Goal: Find specific page/section: Find specific page/section

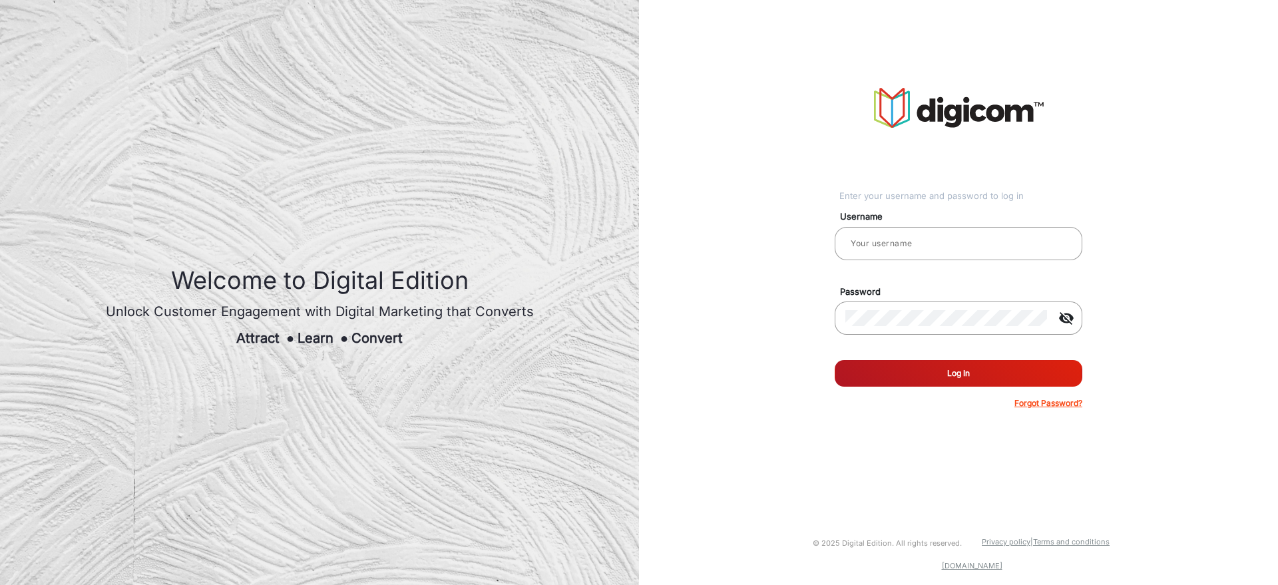
type input "[PERSON_NAME]"
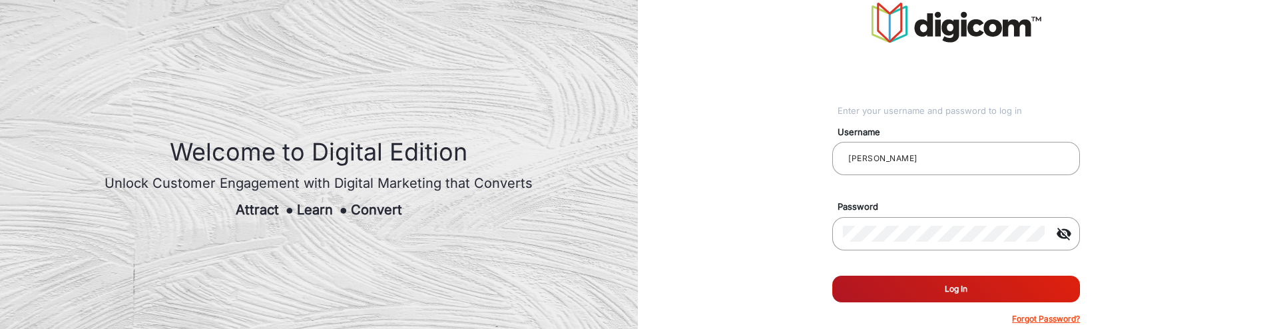
click at [981, 281] on button "Log In" at bounding box center [956, 289] width 248 height 27
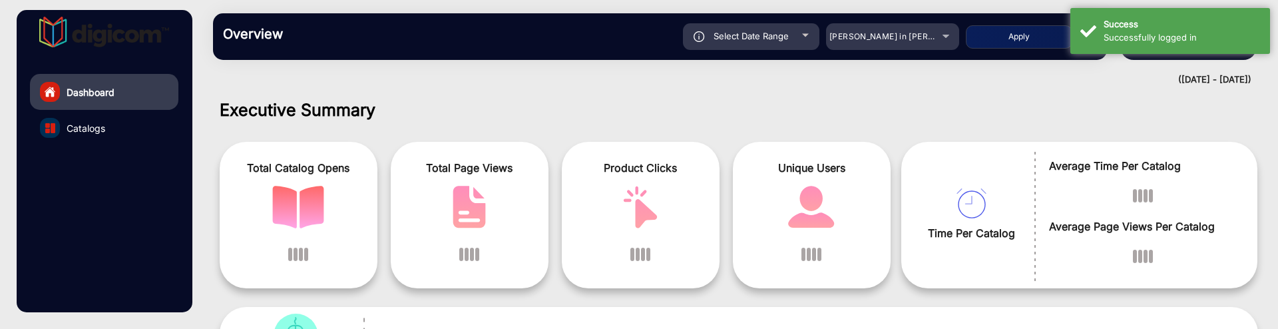
scroll to position [10, 0]
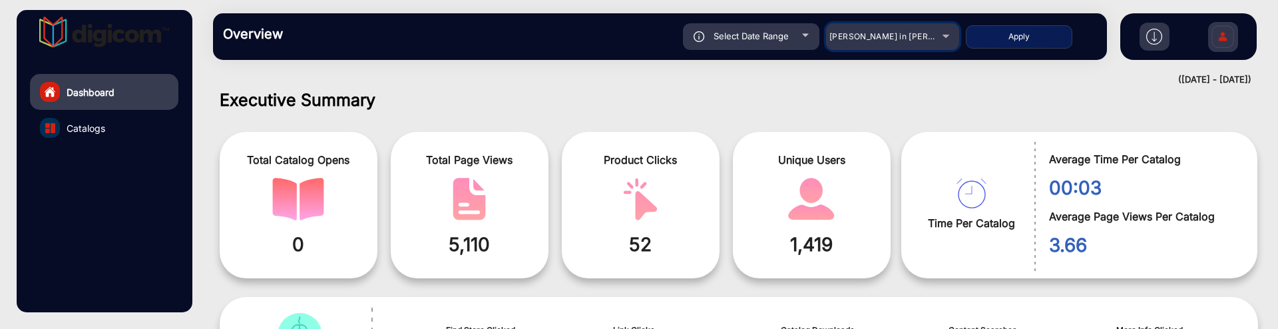
click at [937, 32] on div "[PERSON_NAME] in [PERSON_NAME]" at bounding box center [892, 37] width 133 height 16
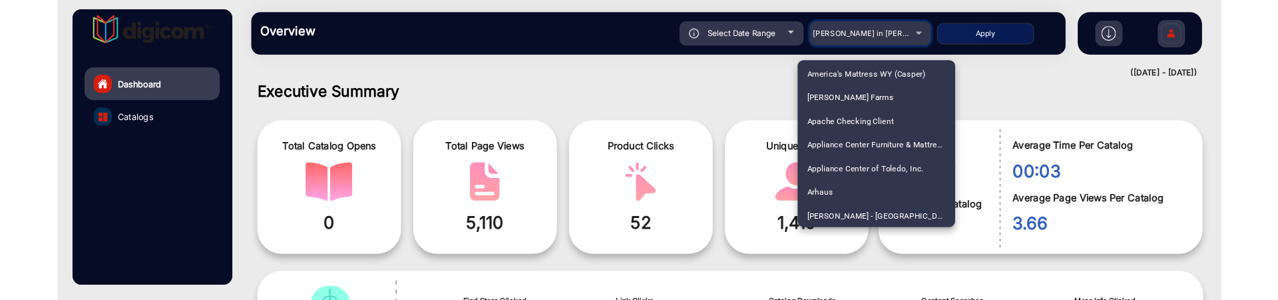
scroll to position [499, 0]
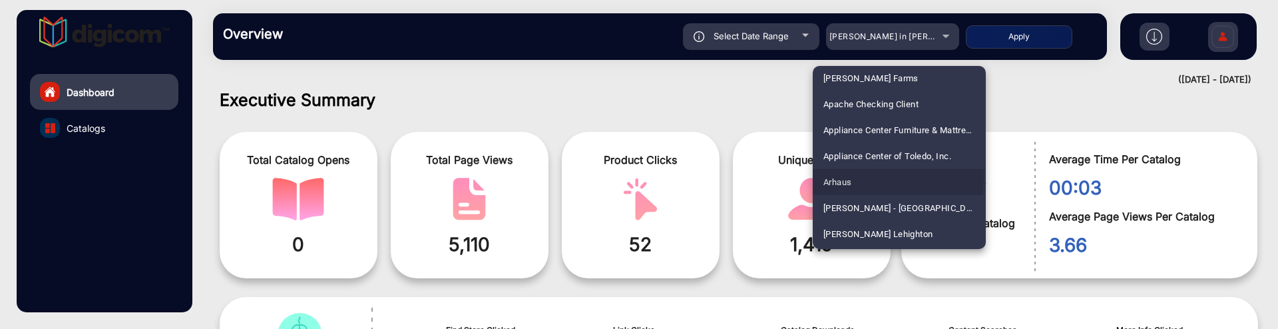
click at [862, 177] on mat-option "Arhaus" at bounding box center [899, 182] width 173 height 26
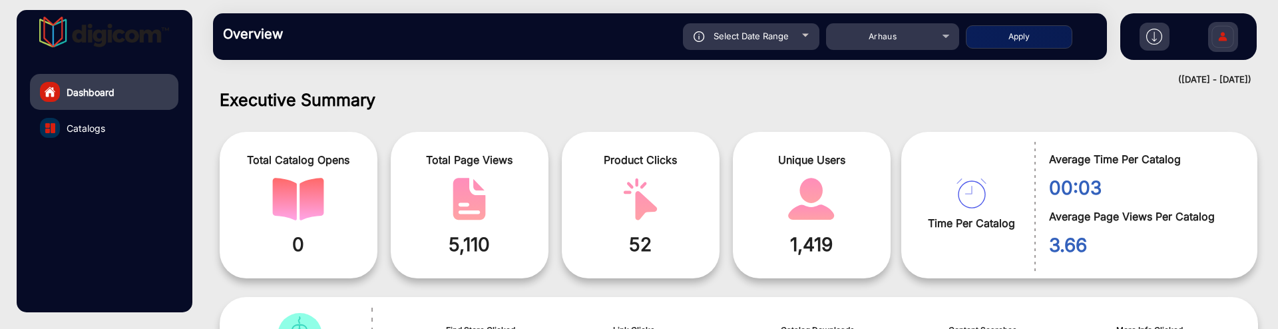
click at [1052, 45] on button "Apply" at bounding box center [1019, 36] width 107 height 23
type input "[DATE]"
